Goal: Navigation & Orientation: Find specific page/section

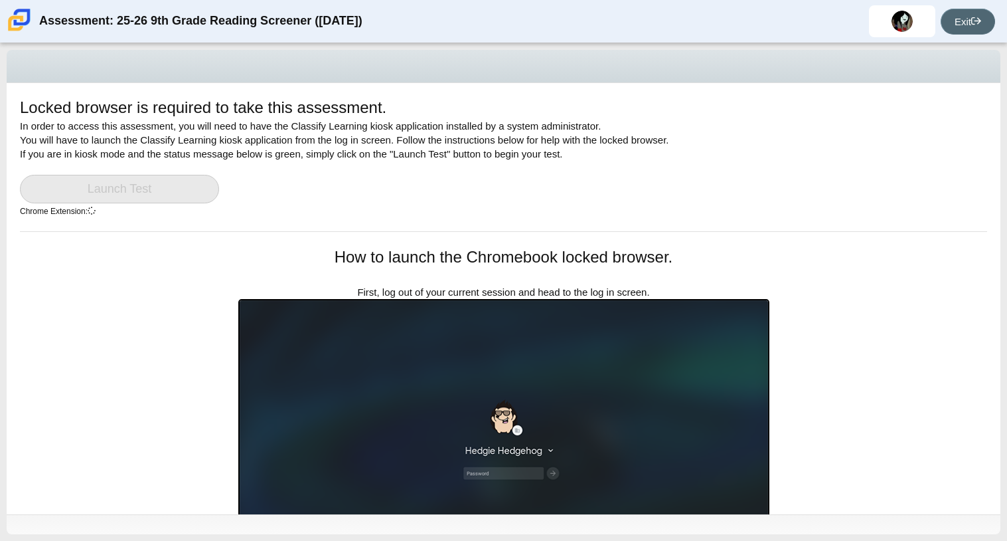
click at [966, 20] on link "Exit" at bounding box center [968, 22] width 54 height 26
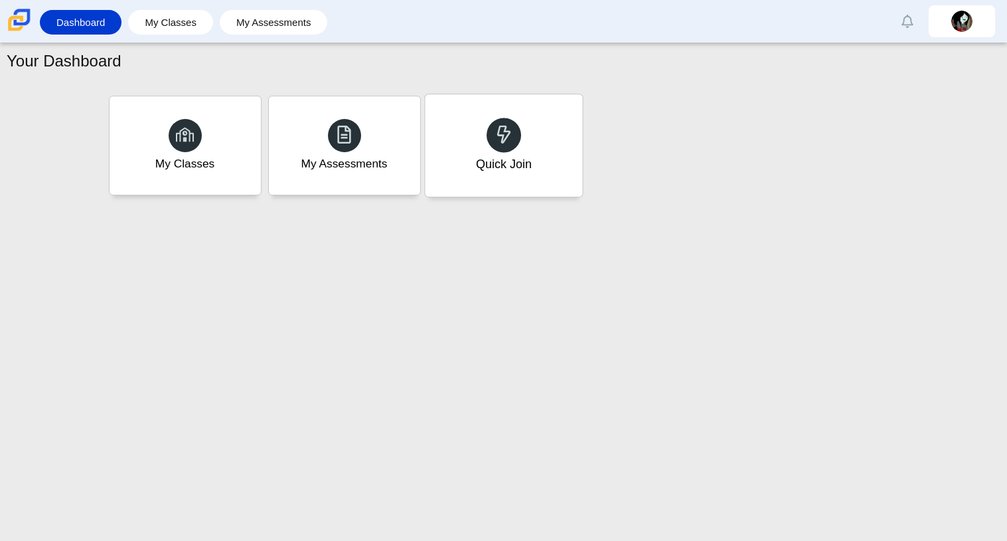
click at [444, 133] on div "Quick Join" at bounding box center [503, 145] width 157 height 102
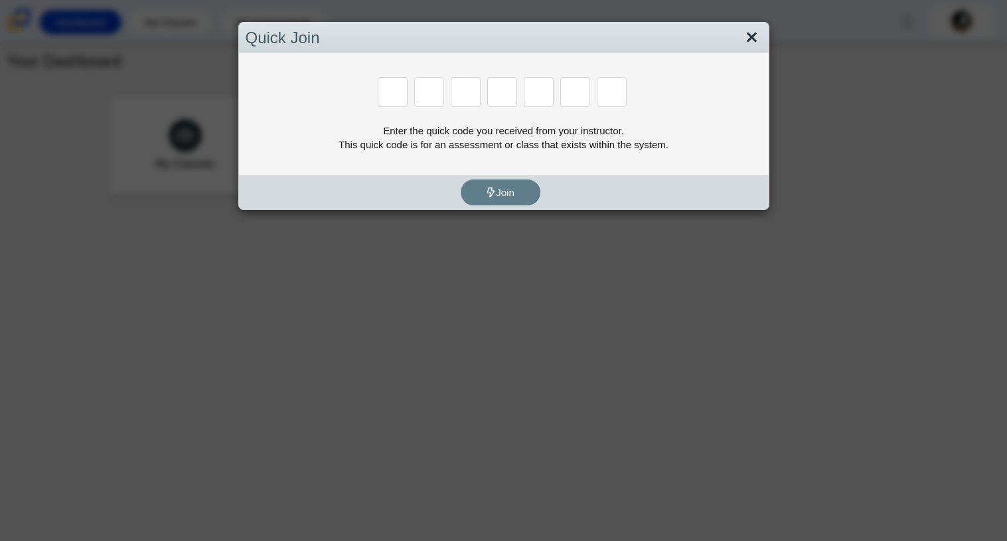
click at [748, 47] on link "Close" at bounding box center [752, 38] width 21 height 23
